Goal: Task Accomplishment & Management: Manage account settings

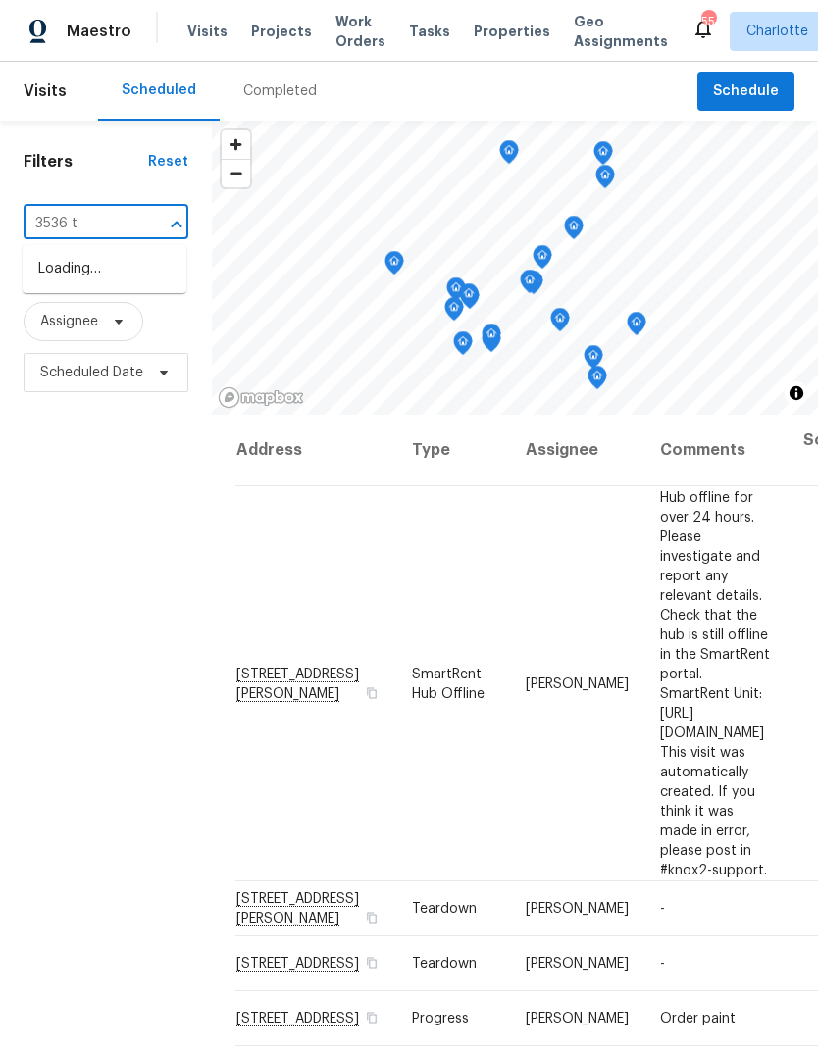
type input "3536 ty"
click at [61, 277] on li "[STREET_ADDRESS]" at bounding box center [105, 269] width 164 height 32
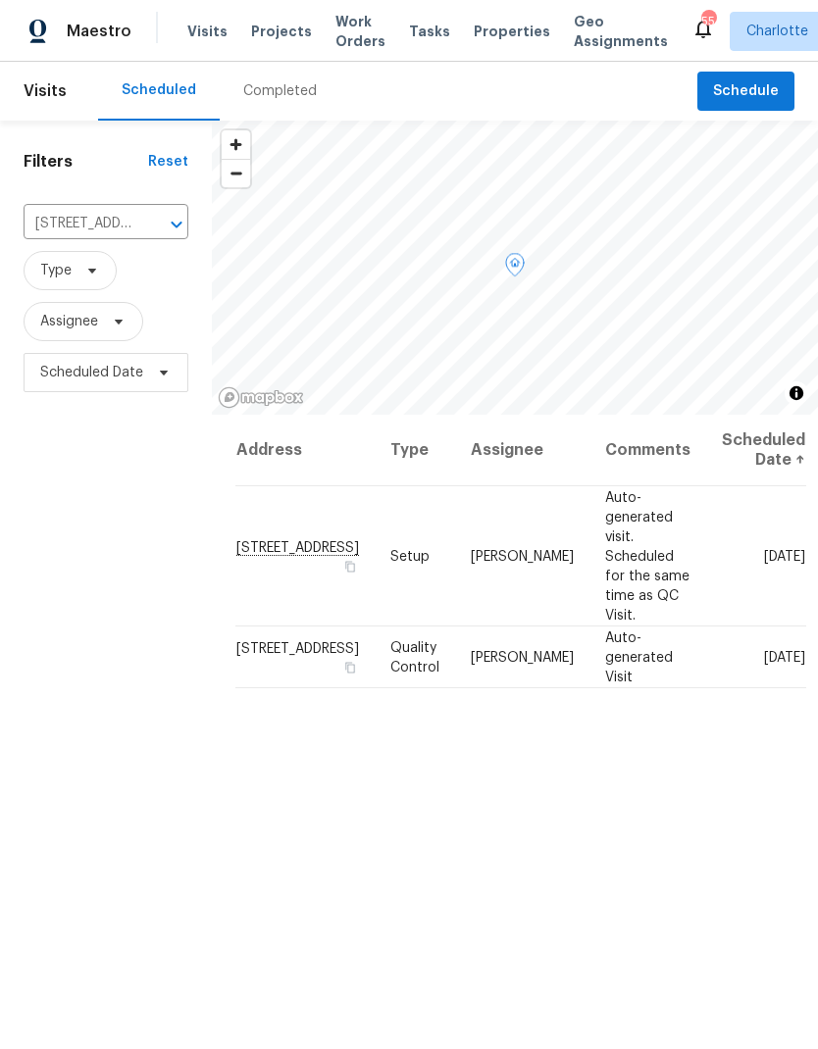
click at [0, 0] on icon at bounding box center [0, 0] width 0 height 0
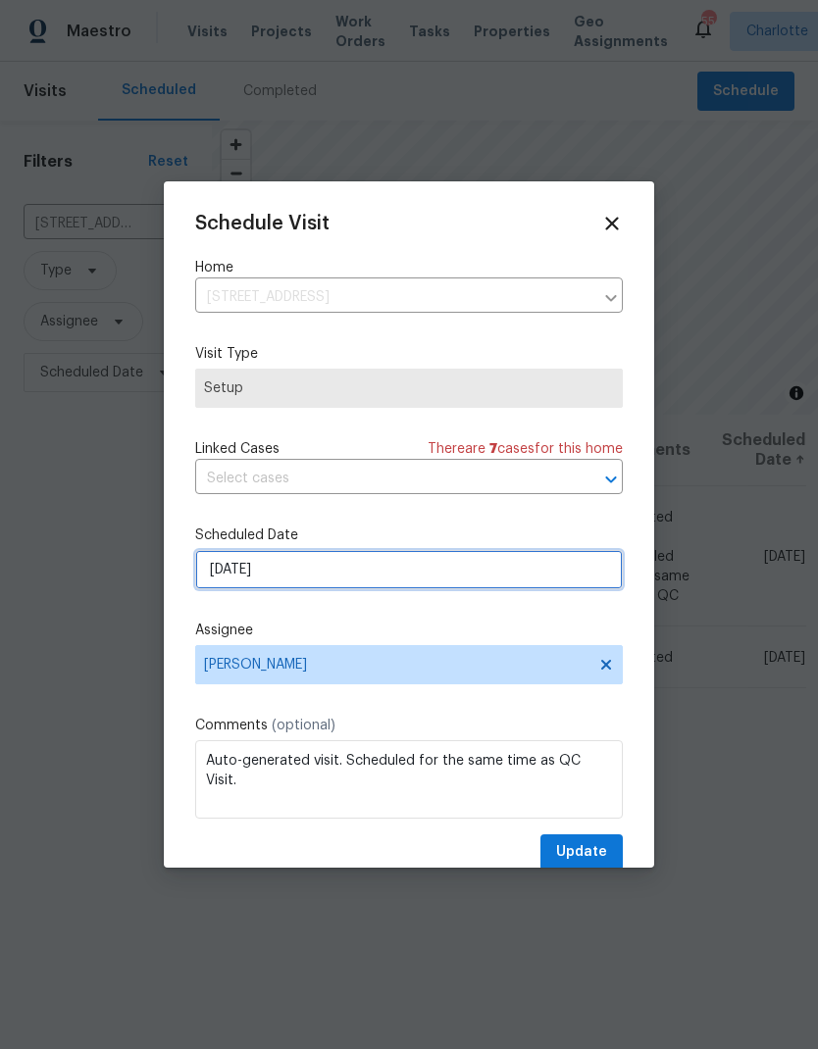
click at [390, 571] on input "[DATE]" at bounding box center [409, 569] width 428 height 39
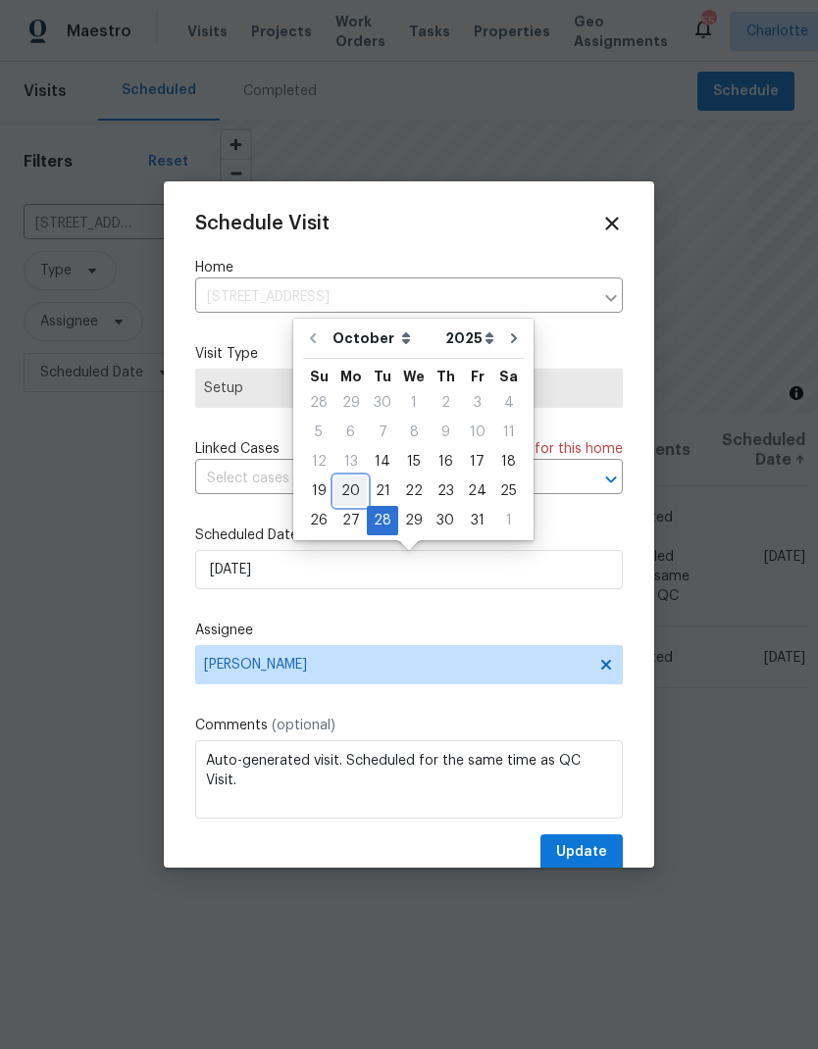
click at [348, 483] on div "20" at bounding box center [350, 491] width 32 height 27
type input "[DATE]"
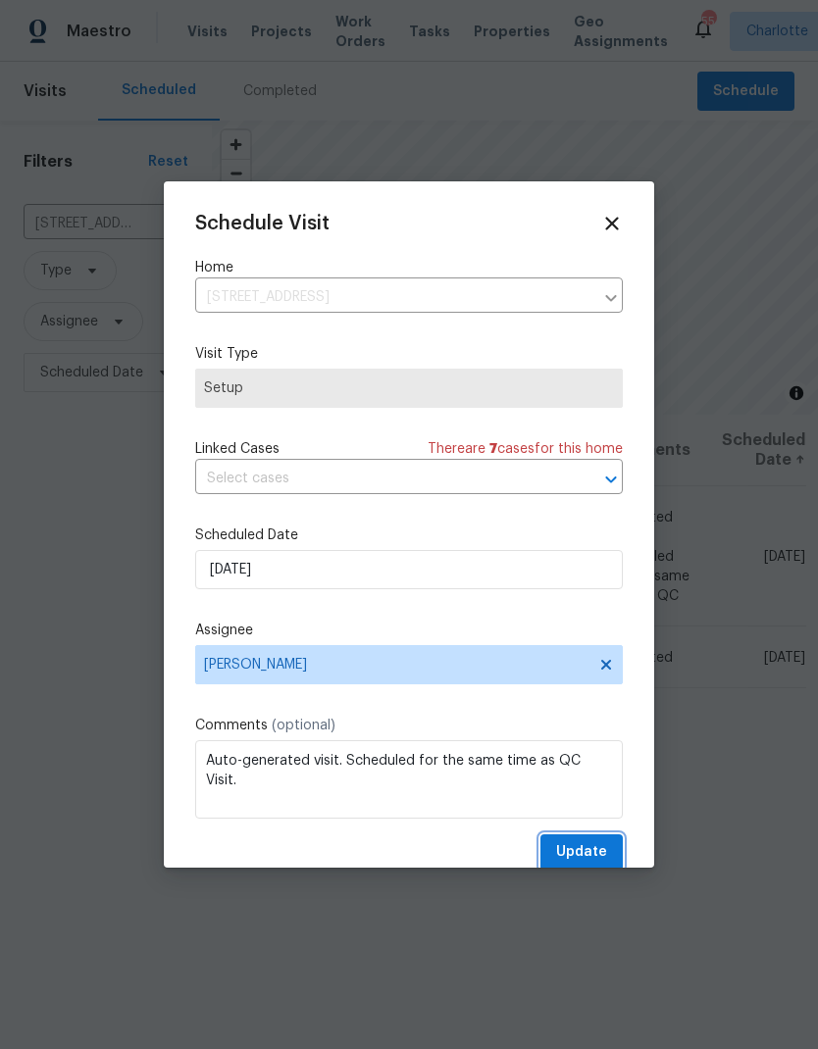
click at [593, 856] on span "Update" at bounding box center [581, 853] width 51 height 25
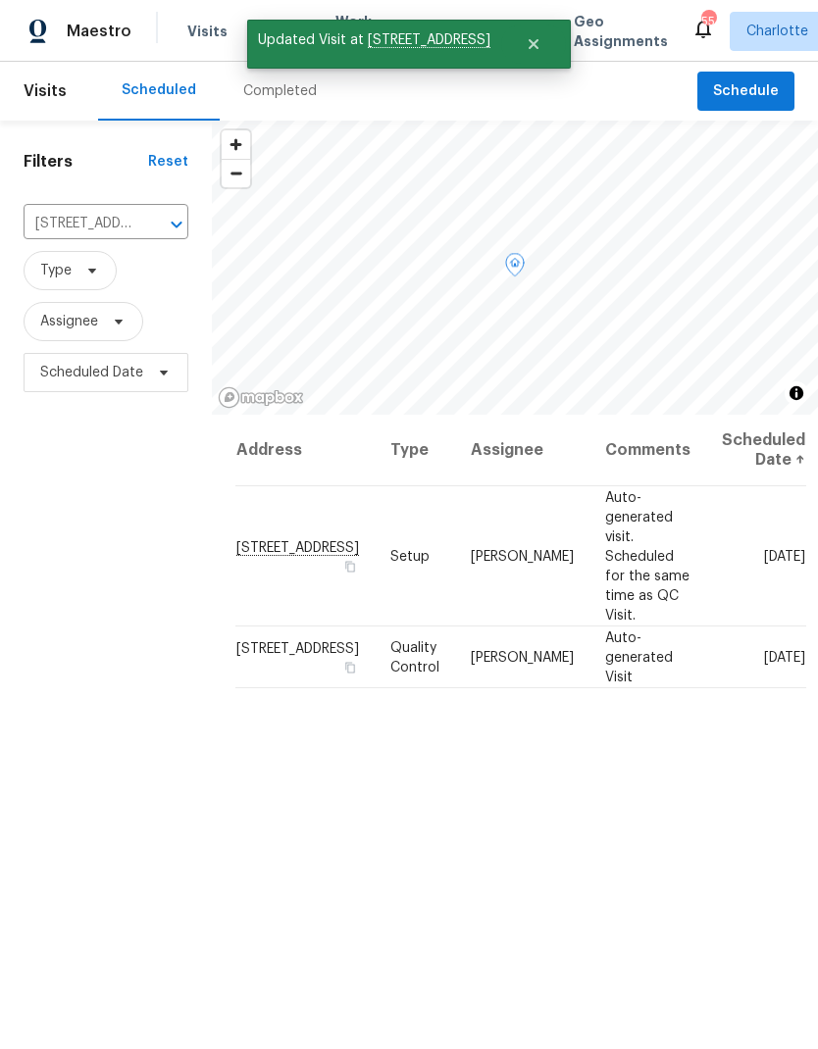
click at [0, 0] on icon at bounding box center [0, 0] width 0 height 0
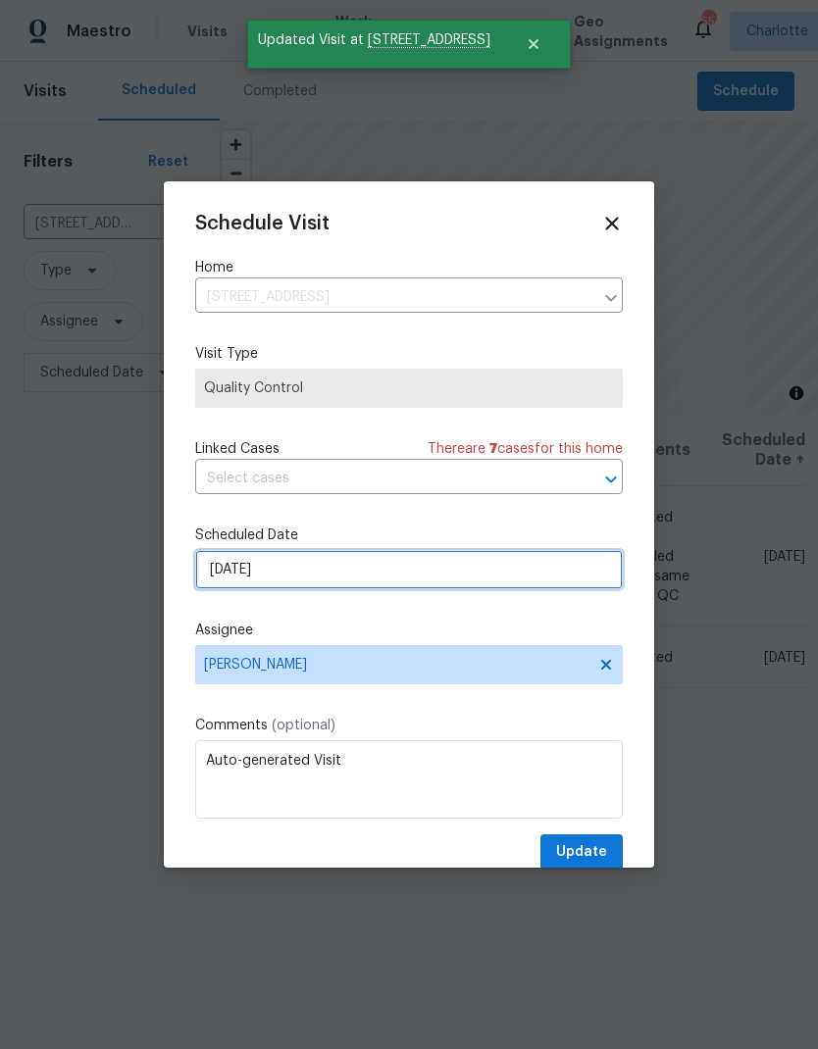
click at [411, 569] on input "[DATE]" at bounding box center [409, 569] width 428 height 39
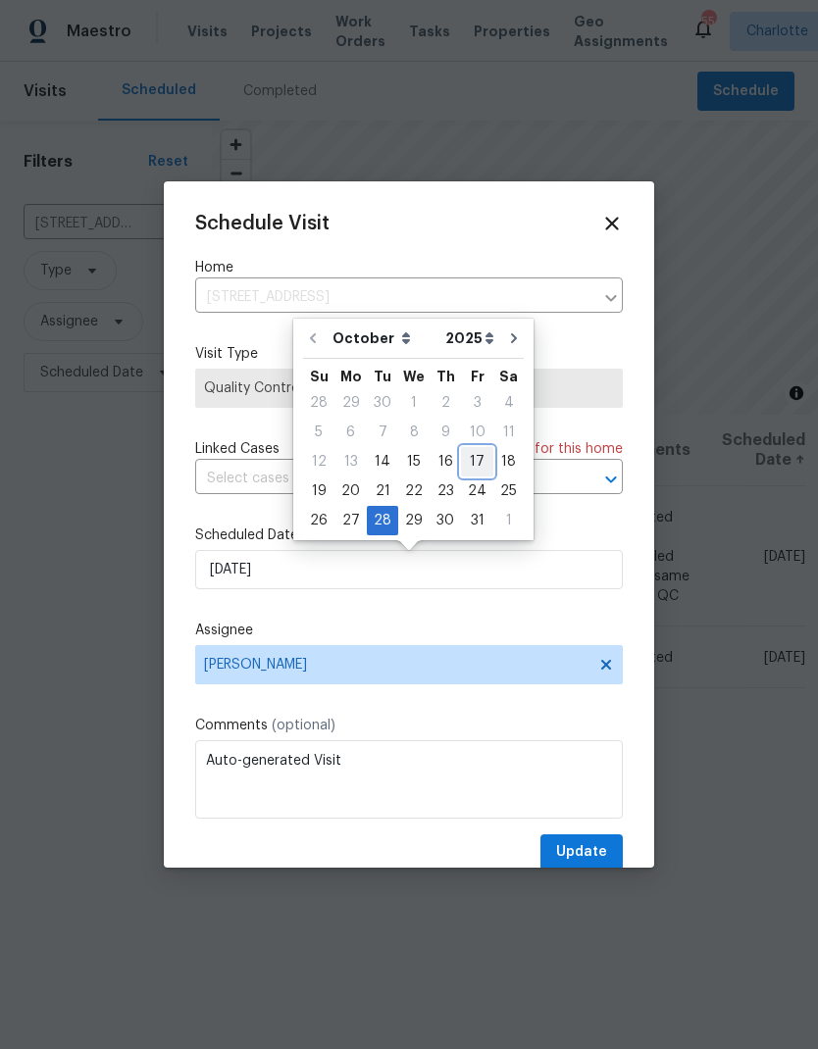
click at [472, 452] on div "17" at bounding box center [477, 461] width 32 height 27
type input "[DATE]"
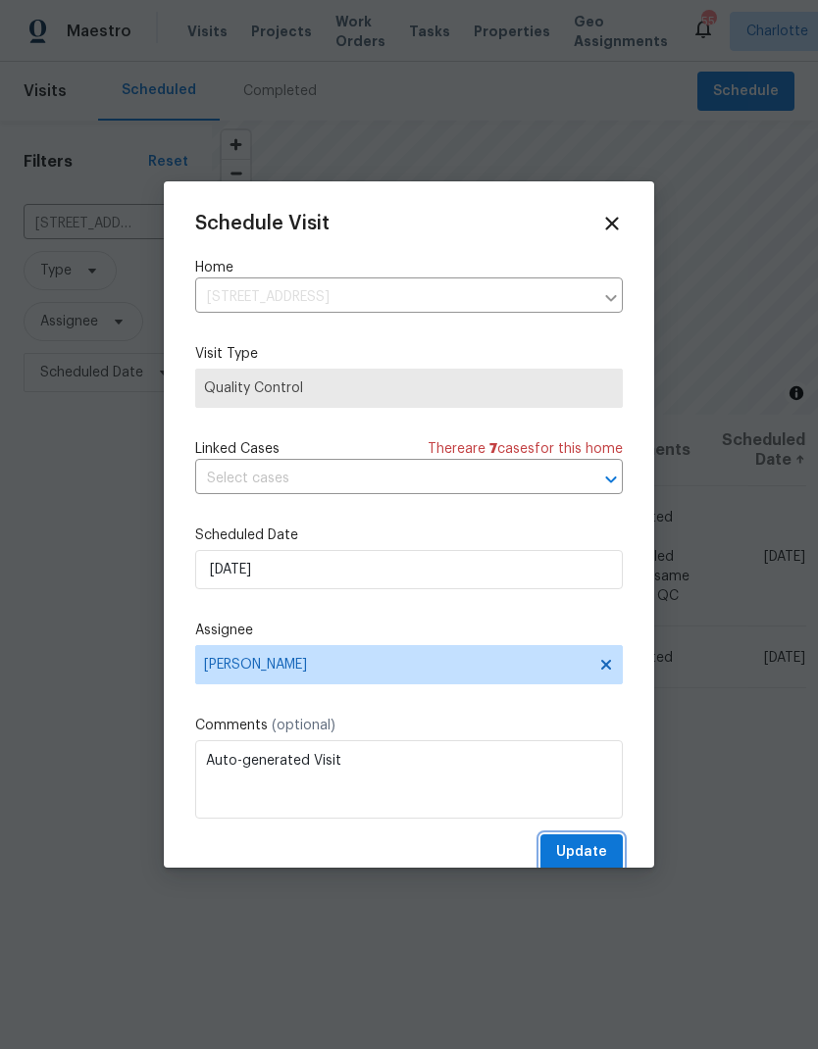
click at [601, 858] on span "Update" at bounding box center [581, 853] width 51 height 25
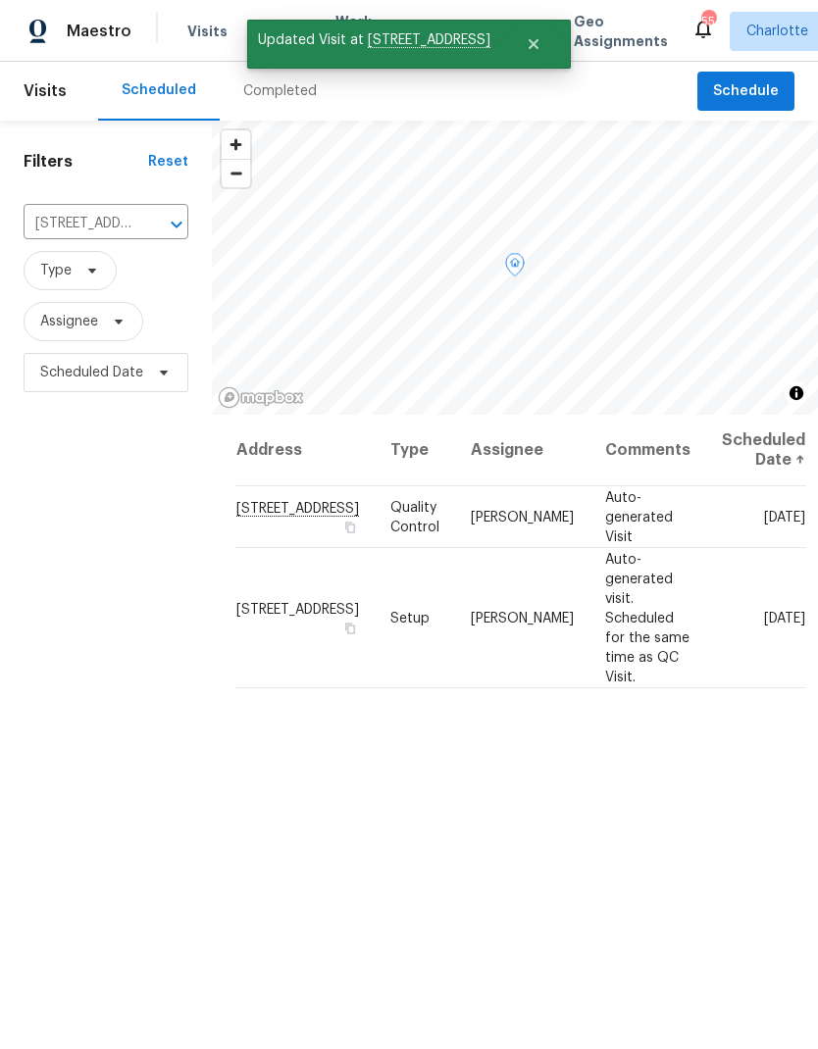
click at [0, 0] on icon at bounding box center [0, 0] width 0 height 0
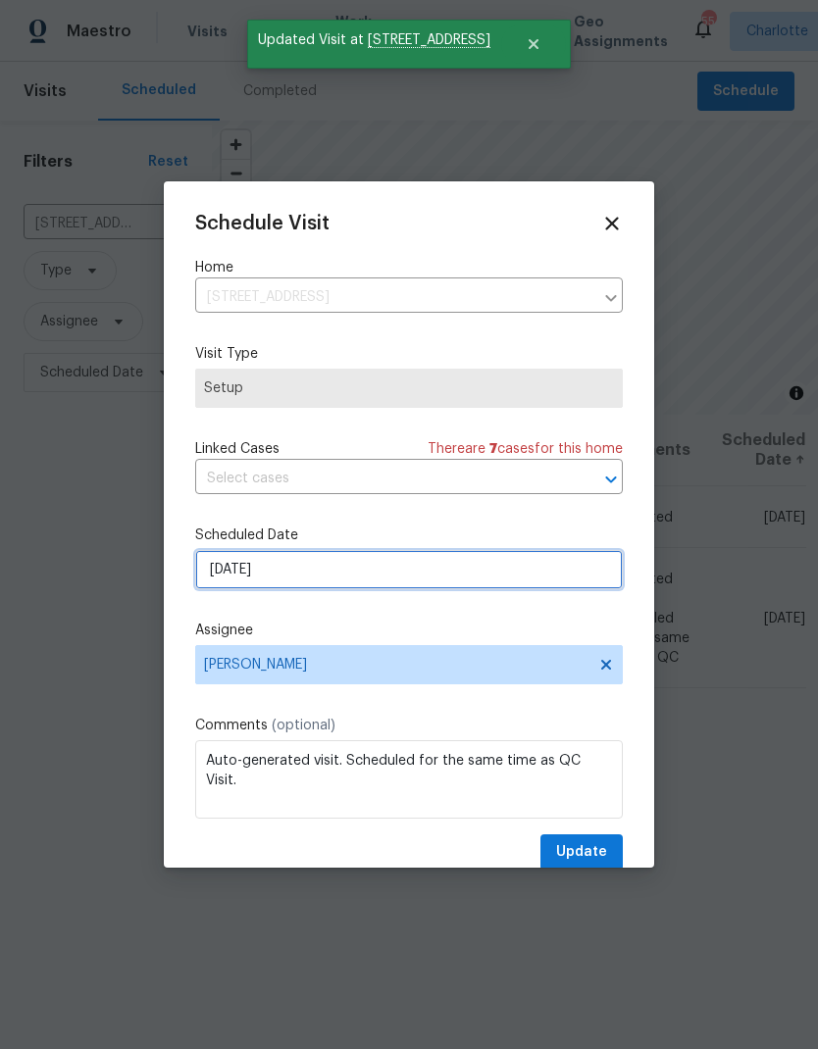
click at [418, 581] on input "[DATE]" at bounding box center [409, 569] width 428 height 39
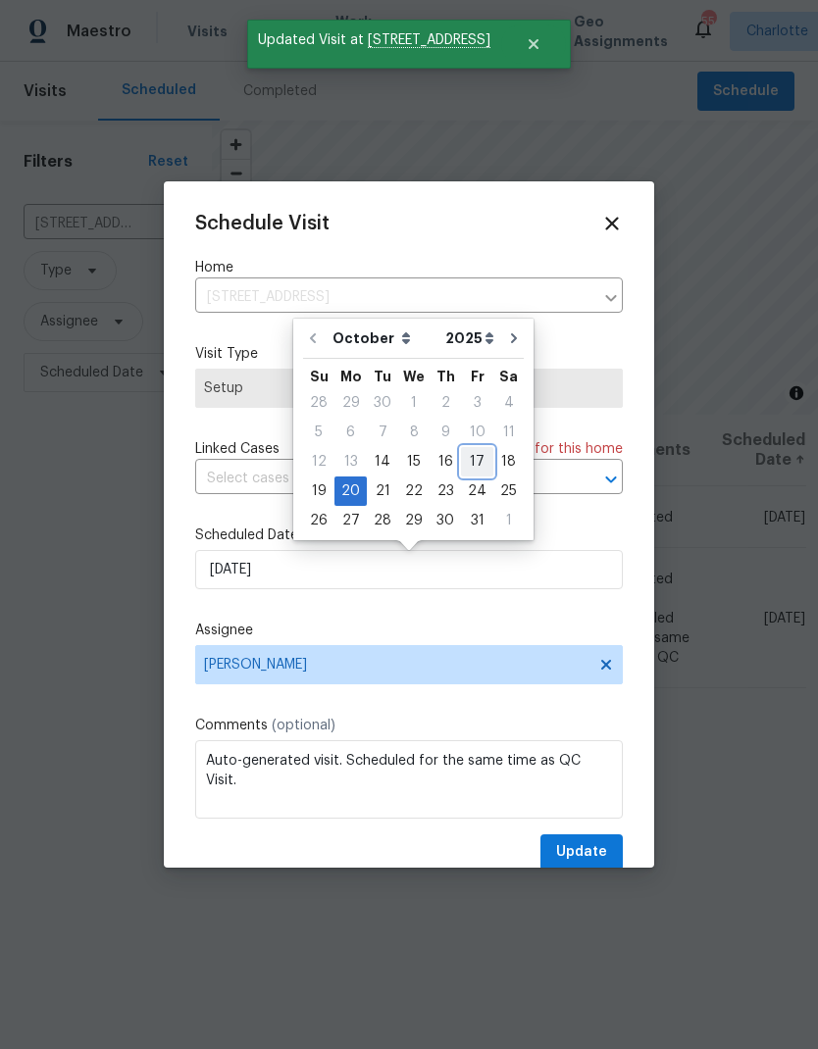
click at [471, 461] on div "17" at bounding box center [477, 461] width 32 height 27
type input "[DATE]"
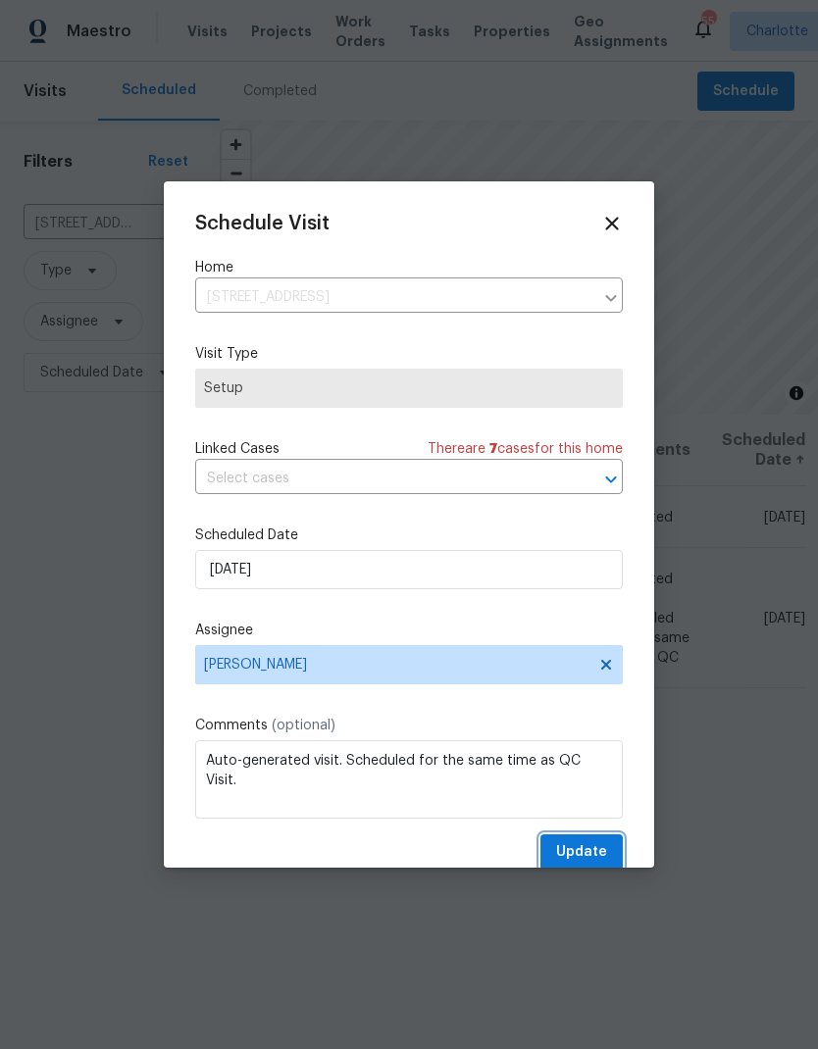
click at [607, 849] on button "Update" at bounding box center [581, 853] width 82 height 36
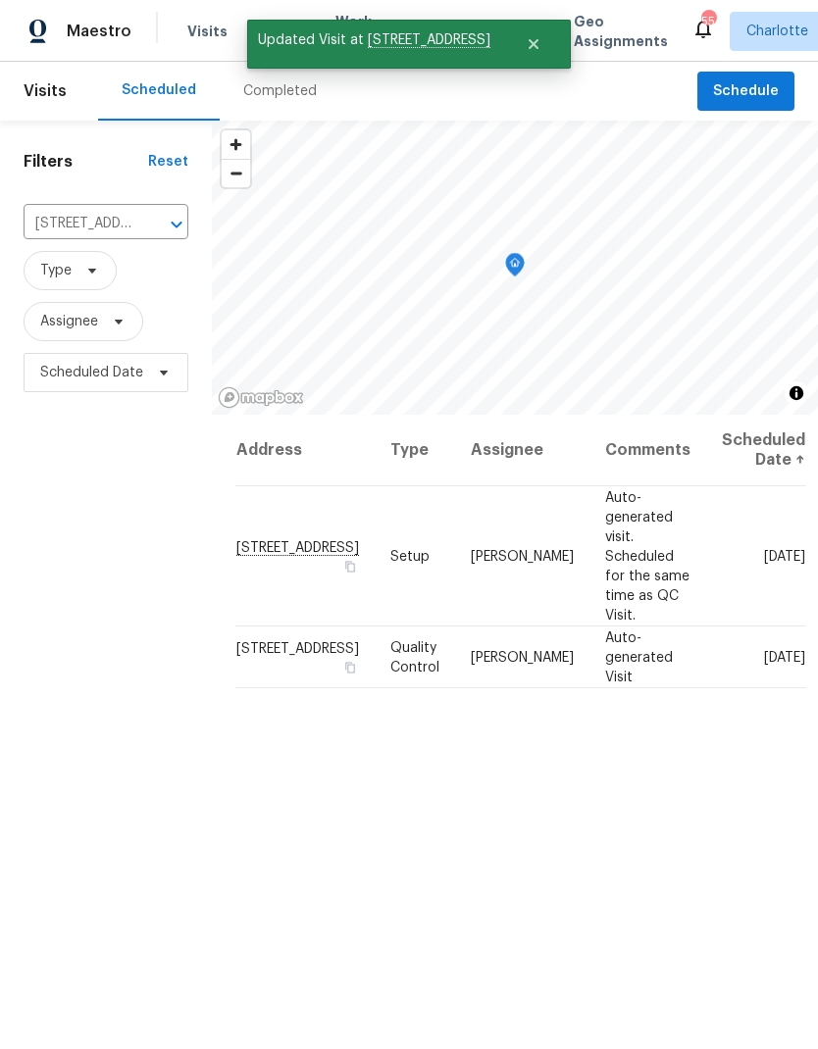
click at [158, 234] on icon "Clear" at bounding box center [151, 225] width 20 height 20
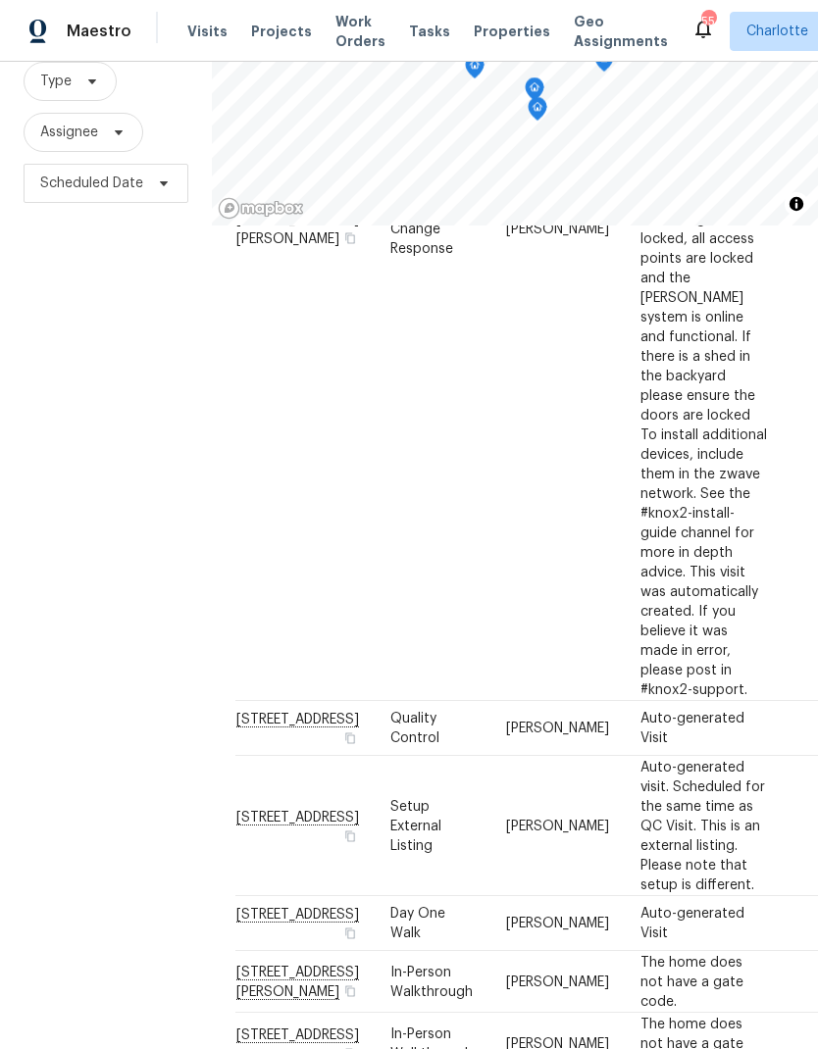
scroll to position [78, 0]
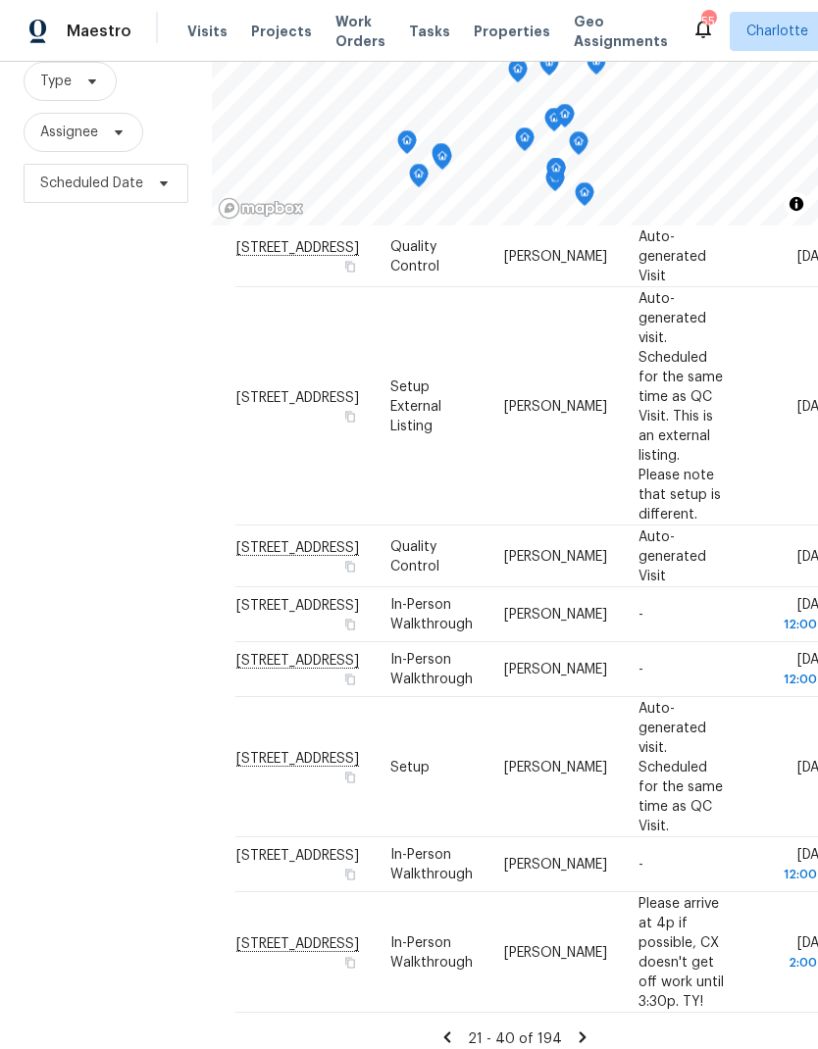
click at [570, 1009] on div "Address Type Assignee Comments Scheduled Date ↑ [STREET_ADDRESS] Setup [PERSON_…" at bounding box center [514, 203] width 559 height 1694
click at [580, 1032] on icon at bounding box center [583, 1037] width 7 height 11
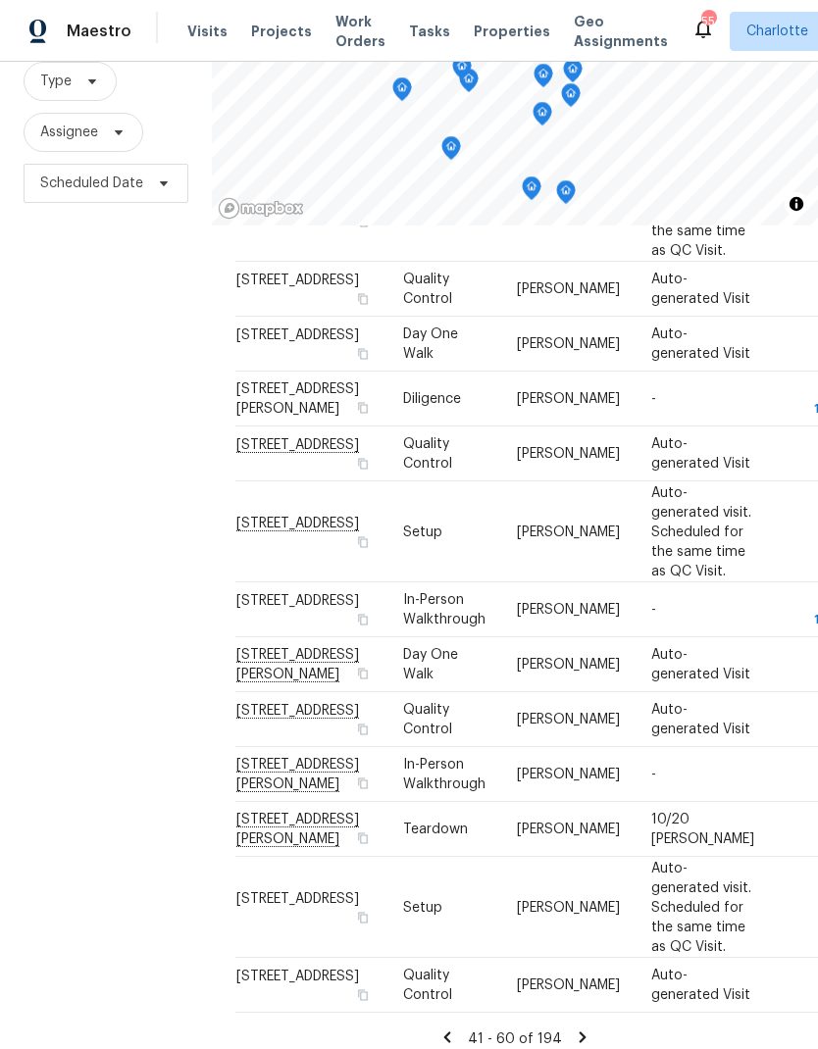
click at [449, 1029] on icon at bounding box center [447, 1038] width 18 height 18
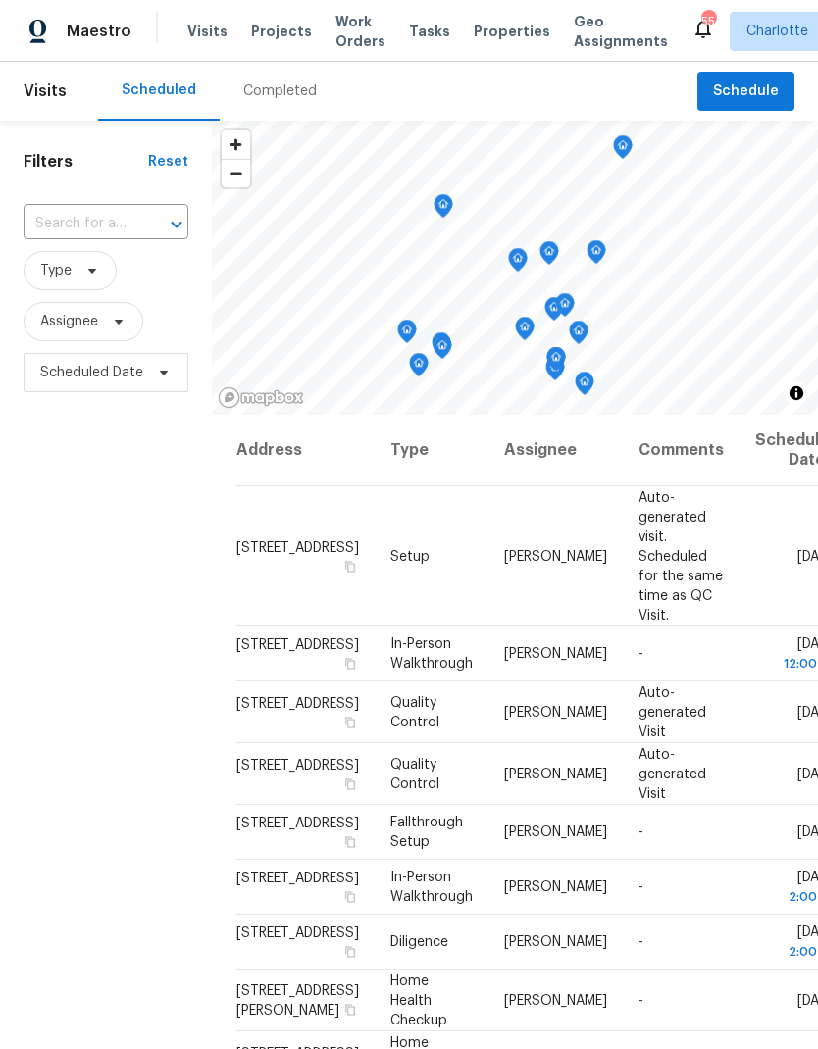
scroll to position [0, 0]
